Goal: Task Accomplishment & Management: Complete application form

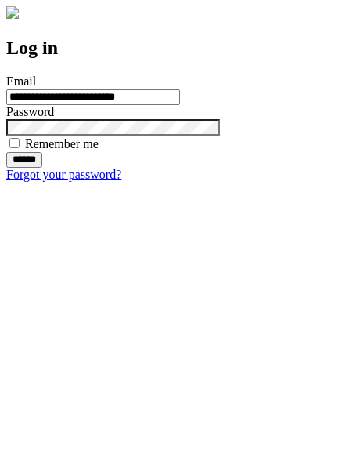
type input "**********"
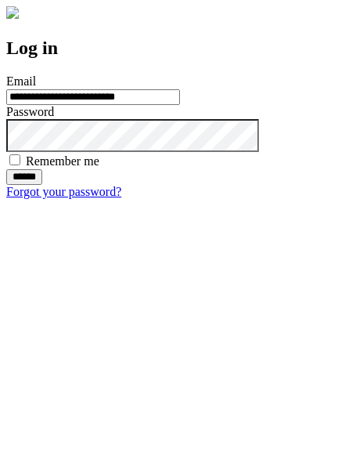
click at [42, 185] on input "******" at bounding box center [24, 177] width 36 height 16
